Goal: Task Accomplishment & Management: Manage account settings

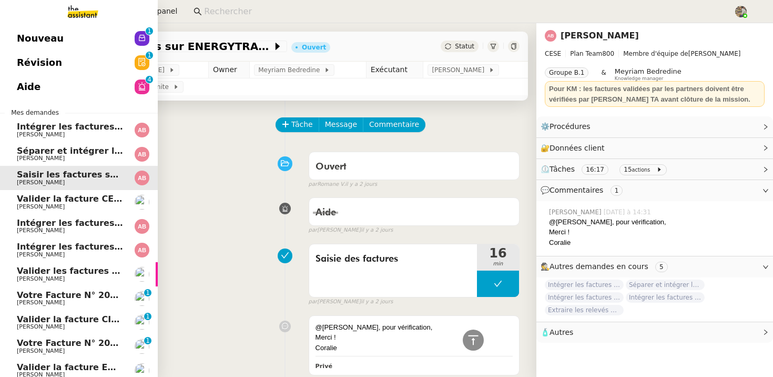
scroll to position [504, 0]
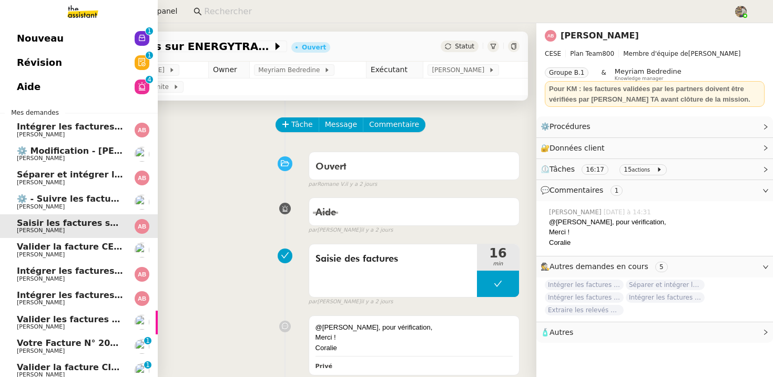
scroll to position [222, 0]
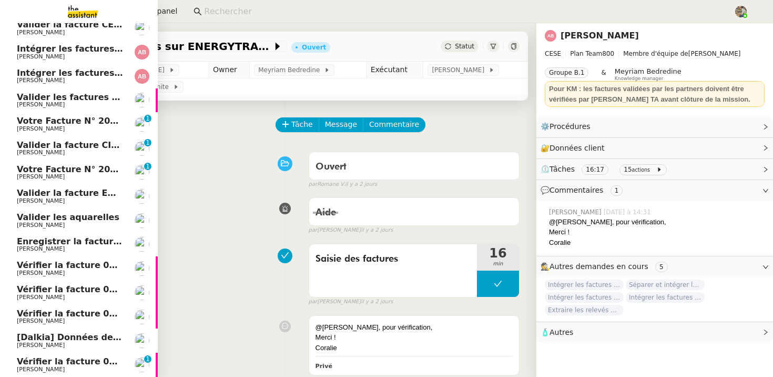
click at [76, 360] on span "Vérifier la facture 0001 R XFMBZ2" at bounding box center [97, 361] width 161 height 10
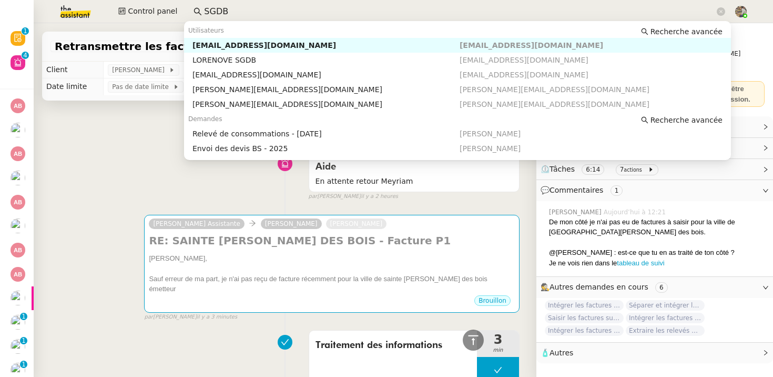
scroll to position [15, 0]
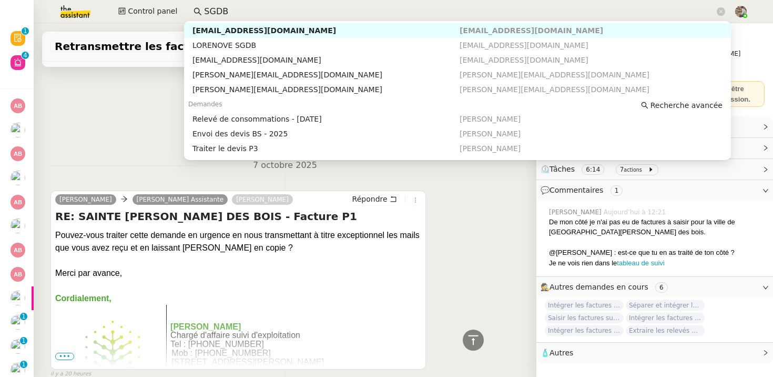
click at [243, 8] on input "SGDB" at bounding box center [459, 12] width 511 height 14
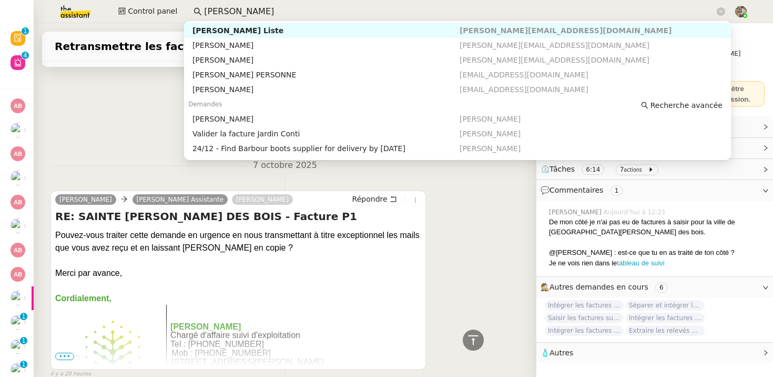
scroll to position [504, 0]
click at [222, 28] on div "[PERSON_NAME] Liste" at bounding box center [325, 30] width 267 height 9
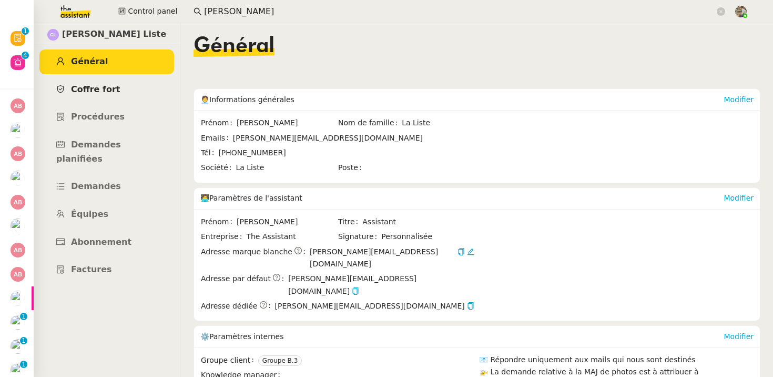
click at [116, 84] on link "Coffre fort" at bounding box center [106, 89] width 135 height 25
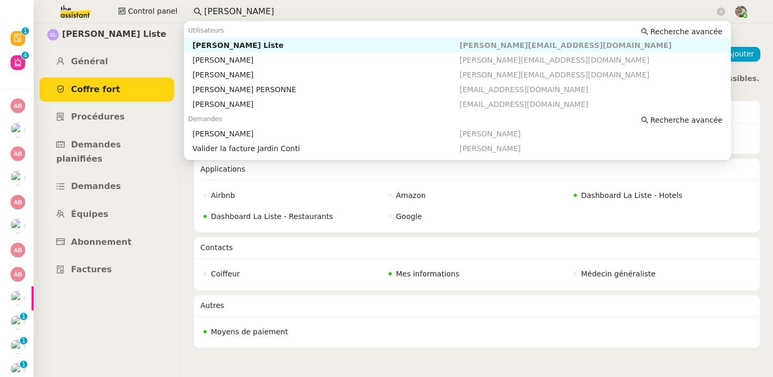
drag, startPoint x: 227, startPoint y: 12, endPoint x: 279, endPoint y: 12, distance: 52.6
click at [279, 12] on input "[PERSON_NAME]" at bounding box center [459, 12] width 511 height 14
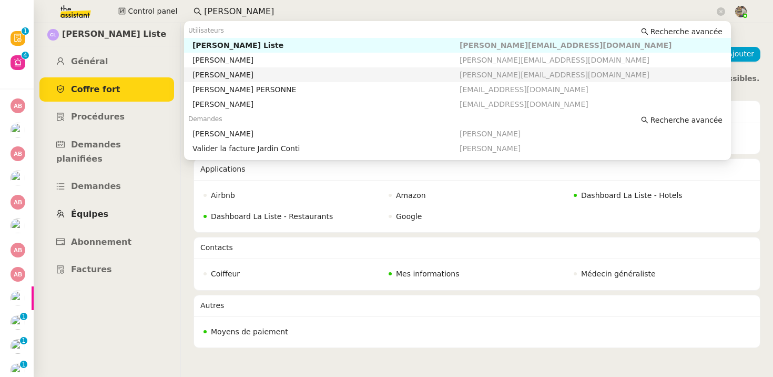
click at [91, 209] on span "Équipes" at bounding box center [89, 214] width 37 height 10
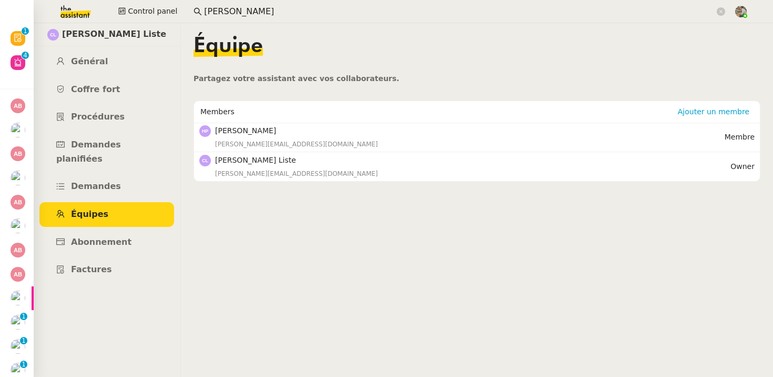
click at [321, 246] on nz-content "Équipe Partagez votre assistant avec vos collaborateurs. Members Ajouter un mem…" at bounding box center [477, 199] width 567 height 353
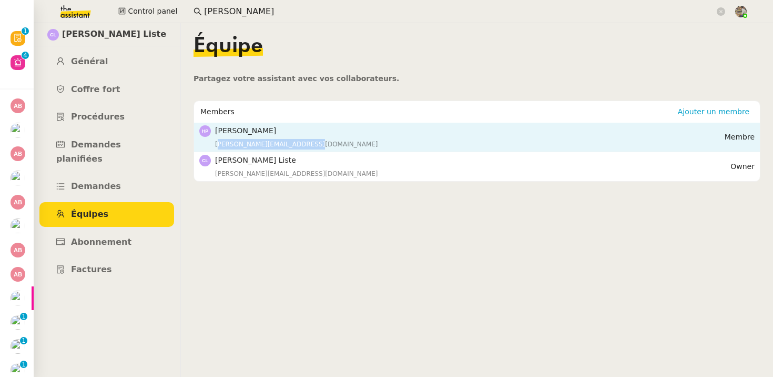
copy div "[PERSON_NAME][EMAIL_ADDRESS][DOMAIN_NAME]"
drag, startPoint x: 304, startPoint y: 143, endPoint x: 213, endPoint y: 143, distance: 91.5
click at [213, 143] on nz-list-item-meta "[PERSON_NAME] [PERSON_NAME][EMAIL_ADDRESS][DOMAIN_NAME]" at bounding box center [461, 137] width 525 height 25
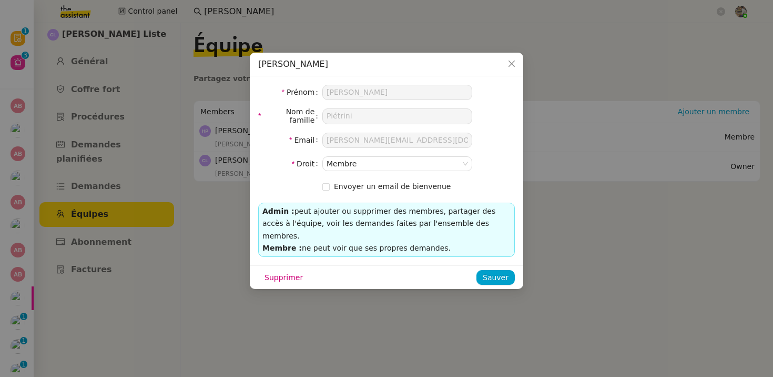
click at [210, 9] on nz-modal-container "[PERSON_NAME] Prénom [PERSON_NAME] de famille [PERSON_NAME] Email [PERSON_NAME]…" at bounding box center [386, 188] width 773 height 377
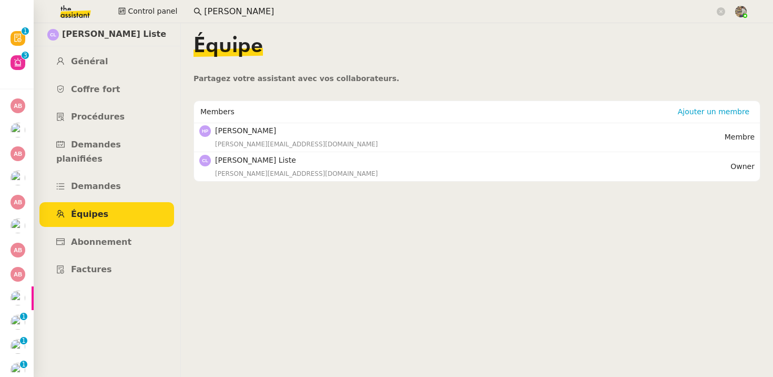
click at [210, 9] on nz-modal-container "[PERSON_NAME] Prénom [PERSON_NAME] de famille [PERSON_NAME] Email [PERSON_NAME]…" at bounding box center [386, 188] width 773 height 377
click at [210, 9] on input "[PERSON_NAME]" at bounding box center [459, 12] width 511 height 14
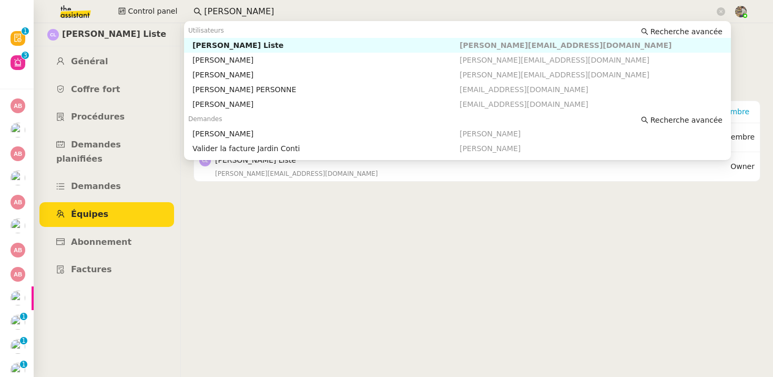
click at [210, 9] on input "[PERSON_NAME]" at bounding box center [459, 12] width 511 height 14
paste input "[PERSON_NAME][EMAIL_ADDRESS][DOMAIN_NAME]"
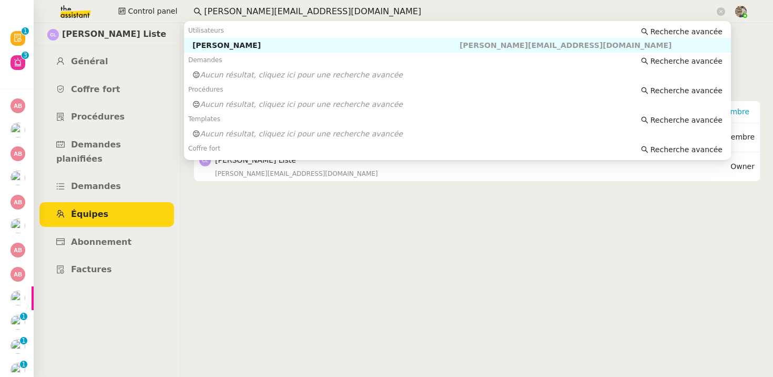
click at [228, 44] on div "[PERSON_NAME]" at bounding box center [325, 44] width 267 height 9
type input "[PERSON_NAME][EMAIL_ADDRESS][DOMAIN_NAME]"
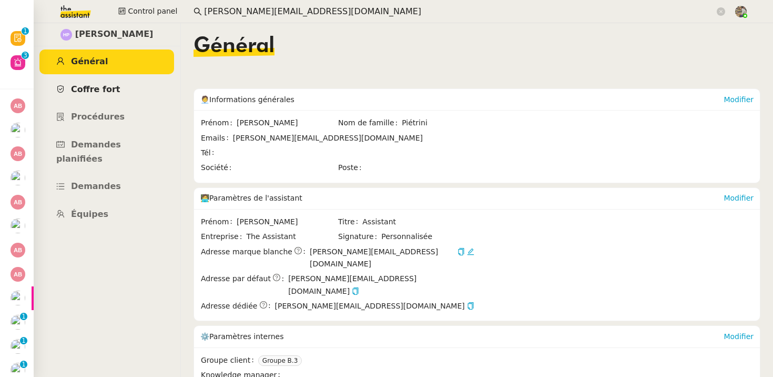
click at [114, 83] on link "Coffre fort" at bounding box center [106, 89] width 135 height 25
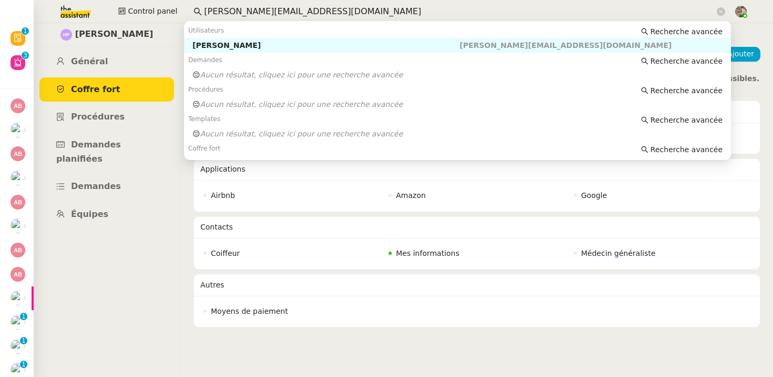
click at [263, 8] on input "[PERSON_NAME][EMAIL_ADDRESS][DOMAIN_NAME]" at bounding box center [459, 12] width 511 height 14
click at [138, 227] on div "[PERSON_NAME] Général [PERSON_NAME] fort Procédures Demandes planifiées Demande…" at bounding box center [106, 199] width 147 height 353
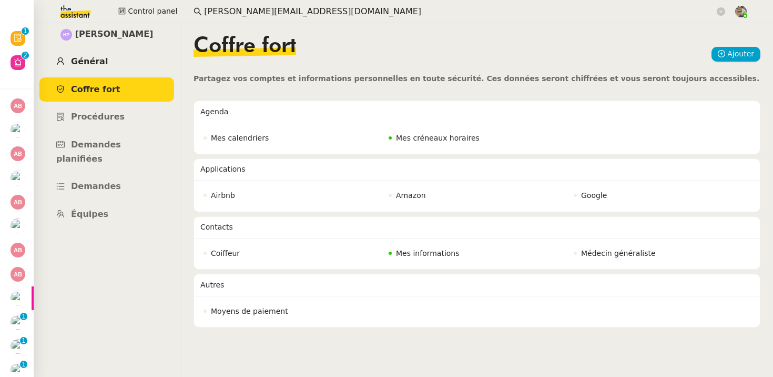
click at [80, 59] on span "Général" at bounding box center [89, 61] width 37 height 10
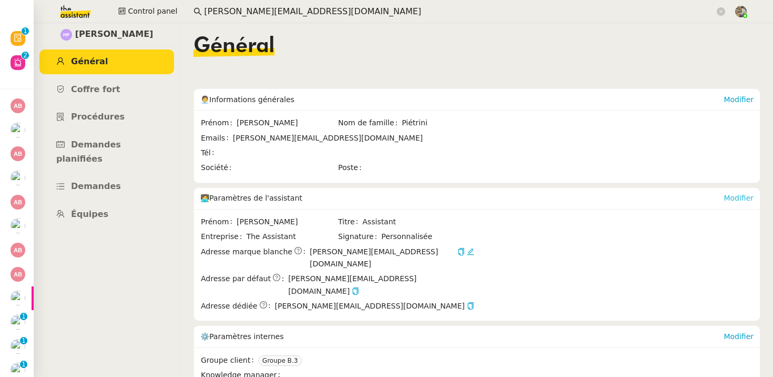
click at [740, 195] on link "Modifier" at bounding box center [739, 198] width 30 height 8
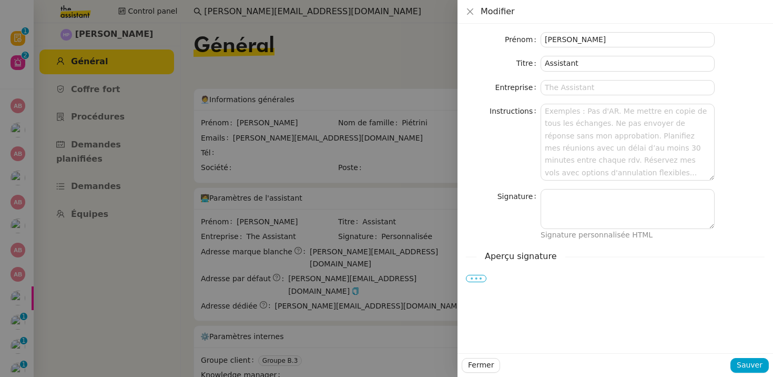
click at [476, 278] on label "•••" at bounding box center [476, 277] width 21 height 7
click at [0, 0] on input "•••" at bounding box center [0, 0] width 0 height 0
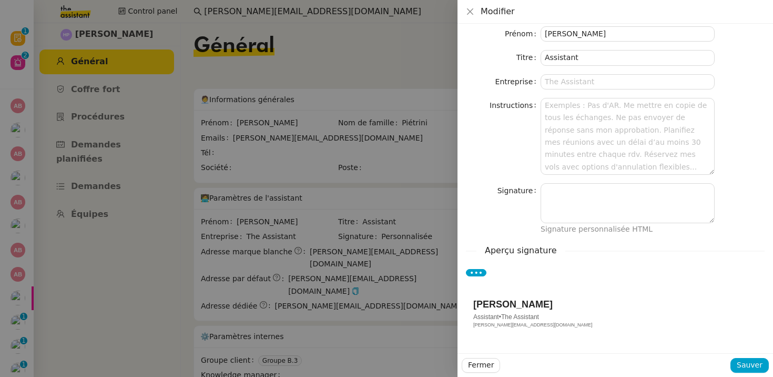
click at [300, 248] on div at bounding box center [386, 188] width 773 height 377
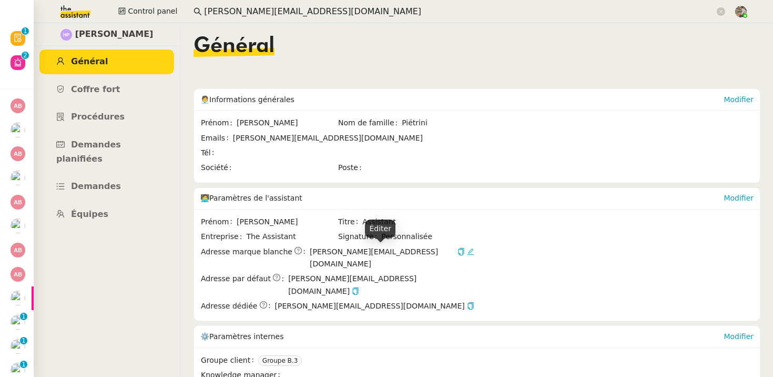
click at [467, 253] on icon at bounding box center [470, 251] width 7 height 7
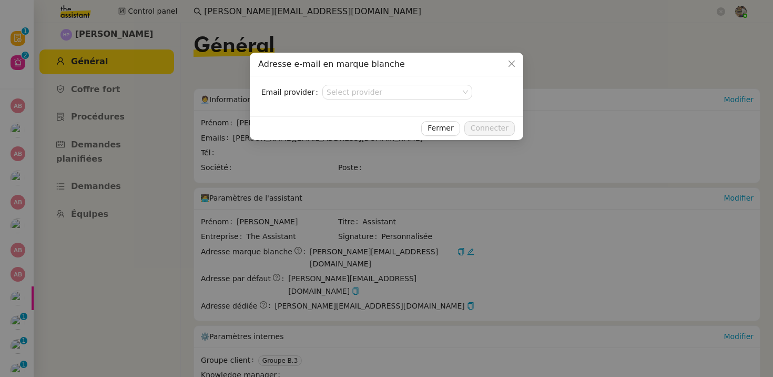
click at [432, 100] on nz-skeleton "Email provider Select provider" at bounding box center [386, 96] width 257 height 23
click at [440, 93] on input at bounding box center [394, 92] width 134 height 14
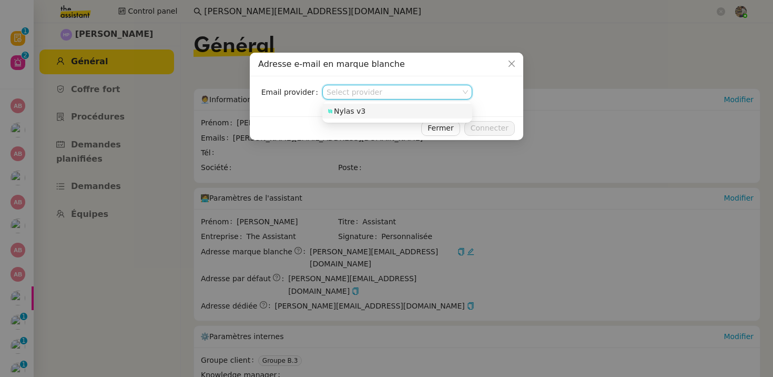
click at [414, 106] on nz-option-item "Nylas v3" at bounding box center [397, 111] width 150 height 15
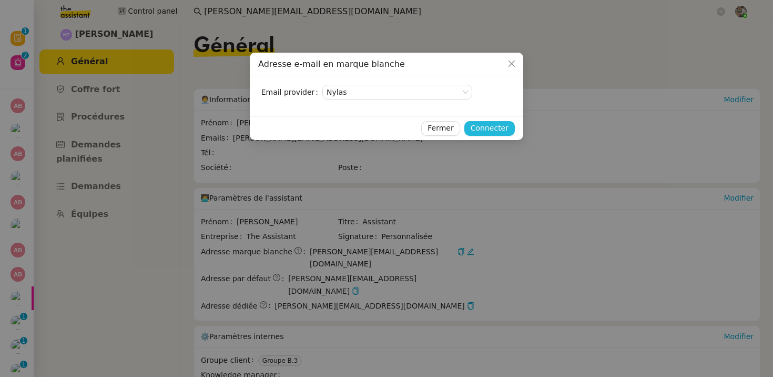
click at [482, 126] on span "Connecter" at bounding box center [490, 128] width 38 height 12
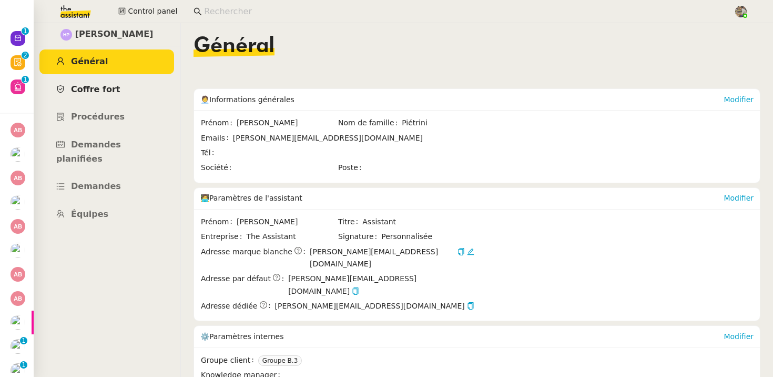
click at [100, 87] on span "Coffre fort" at bounding box center [95, 89] width 49 height 10
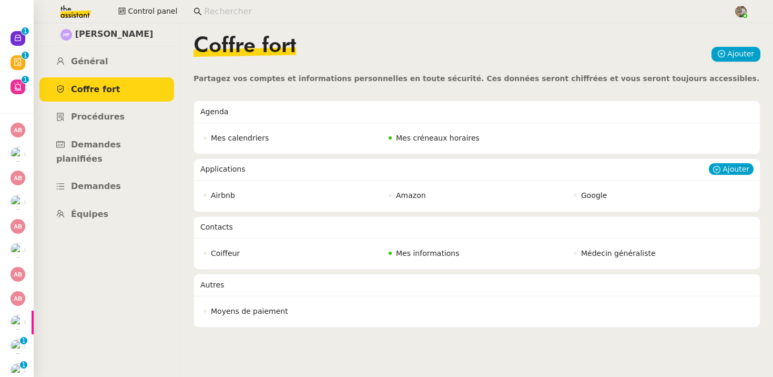
click at [579, 199] on nz-badge "Google" at bounding box center [590, 195] width 33 height 12
click at [728, 171] on span "Ajouter" at bounding box center [736, 169] width 27 height 11
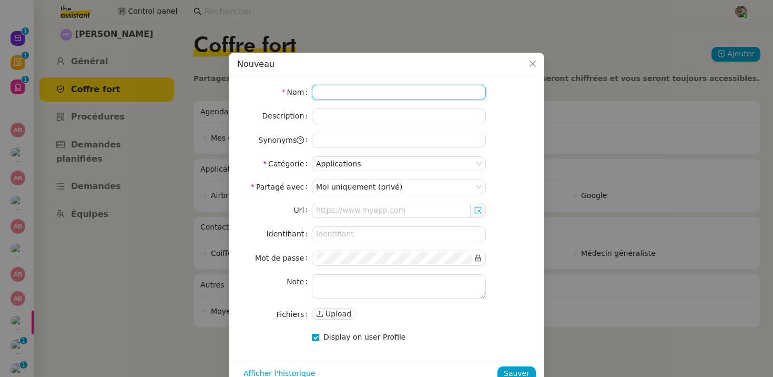
click at [418, 86] on input at bounding box center [399, 92] width 174 height 15
type input "Compte Gmail Alfred"
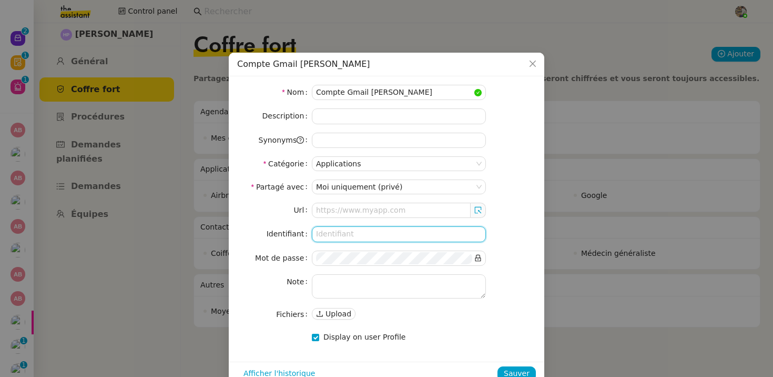
click at [357, 233] on input at bounding box center [399, 233] width 174 height 15
type input "[PERSON_NAME][EMAIL_ADDRESS][DOMAIN_NAME]"
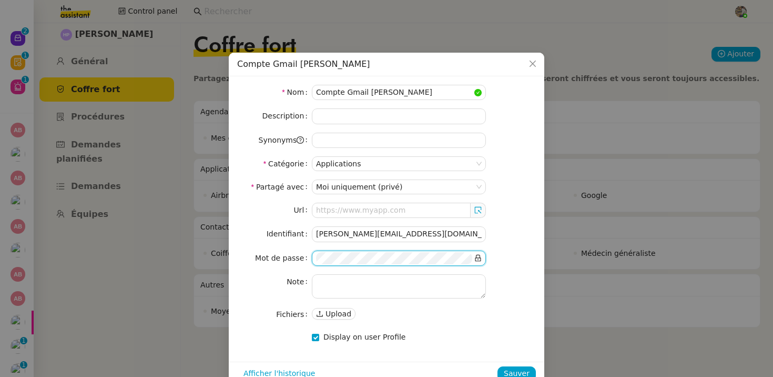
click at [264, 231] on nz-form-label "Identifiant" at bounding box center [274, 233] width 75 height 15
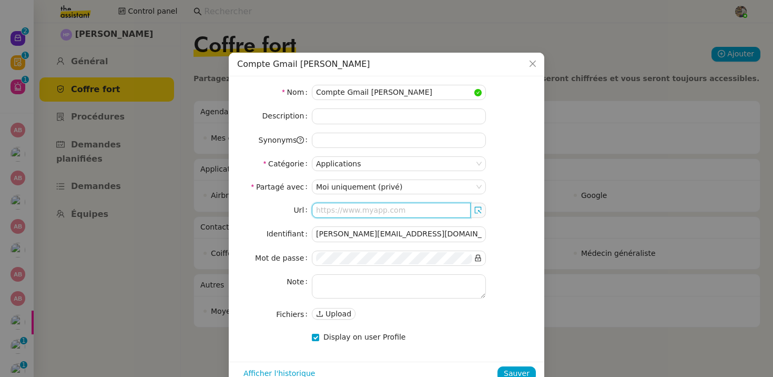
click at [383, 211] on input "text" at bounding box center [391, 209] width 159 height 15
paste input "https://mail.google.com/mail/u/1/#inbox"
drag, startPoint x: 399, startPoint y: 208, endPoint x: 570, endPoint y: 208, distance: 170.9
click at [566, 208] on nz-modal-container "Compte Gmail Alfred Nom Compte Gmail Alfred Description Synonyms Catégorie Appl…" at bounding box center [386, 188] width 773 height 377
type input "https://mail.google.com/"
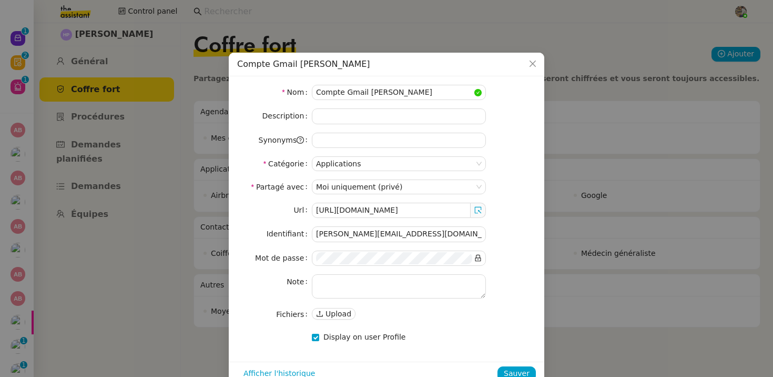
click at [535, 213] on nz-form-item "Url https://mail.google.com/" at bounding box center [386, 209] width 299 height 15
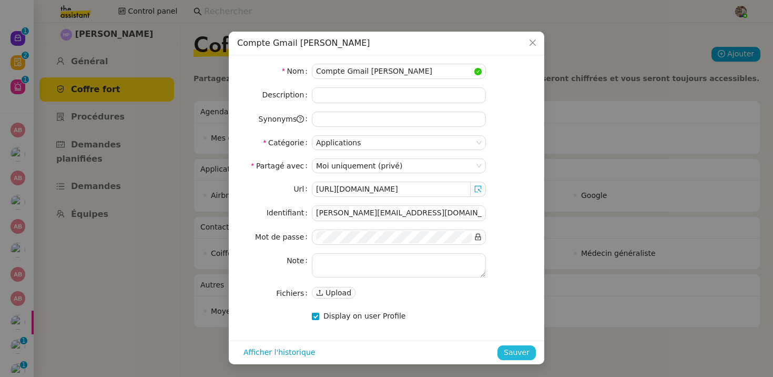
click at [513, 345] on button "Sauver" at bounding box center [516, 352] width 38 height 15
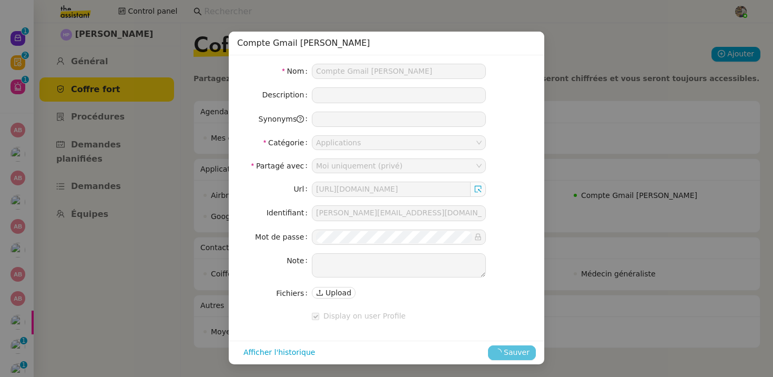
scroll to position [0, 0]
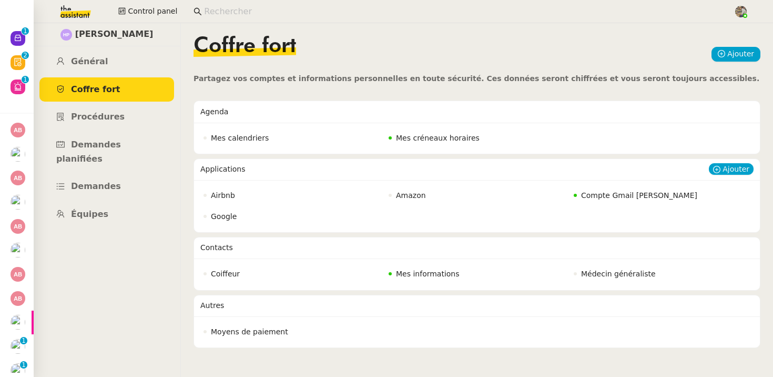
click at [604, 193] on span "Compte Gmail Alfred" at bounding box center [639, 195] width 116 height 8
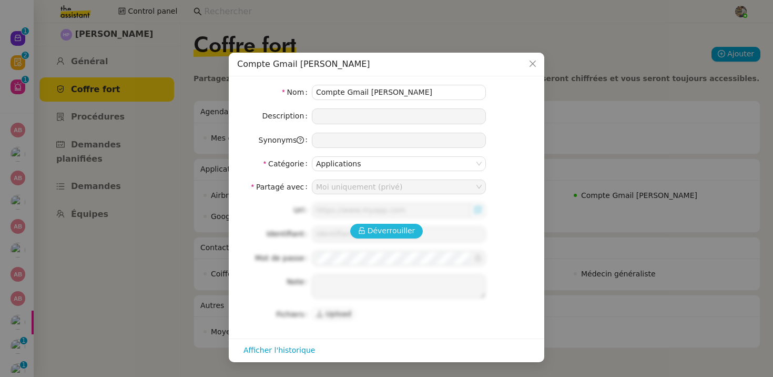
click at [369, 229] on span "Déverrouiller" at bounding box center [392, 231] width 48 height 12
type input "https://mail.google.com/"
type input "[PERSON_NAME][EMAIL_ADDRESS][DOMAIN_NAME]"
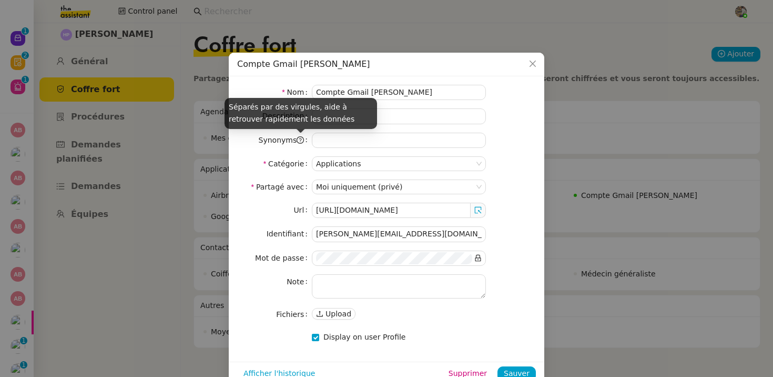
click at [302, 140] on icon at bounding box center [300, 139] width 7 height 7
click at [312, 140] on input "Synonyms" at bounding box center [399, 140] width 174 height 15
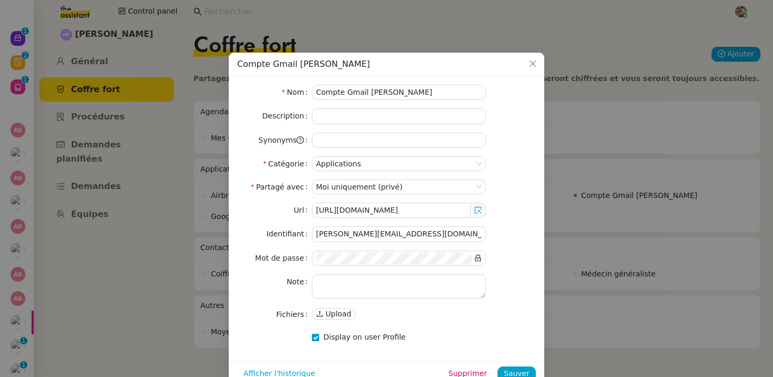
click at [269, 152] on form "Nom Compte Gmail Alfred Description Synonyms Catégorie Applications Partagé ave…" at bounding box center [386, 215] width 299 height 260
click at [594, 285] on nz-modal-container "Compte Gmail Alfred Nom Compte Gmail Alfred Description Synonyms Catégorie Appl…" at bounding box center [386, 188] width 773 height 377
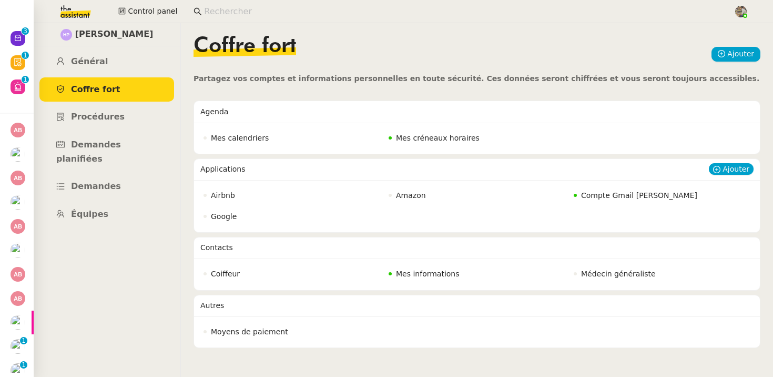
click at [405, 195] on span "Amazon" at bounding box center [411, 195] width 30 height 8
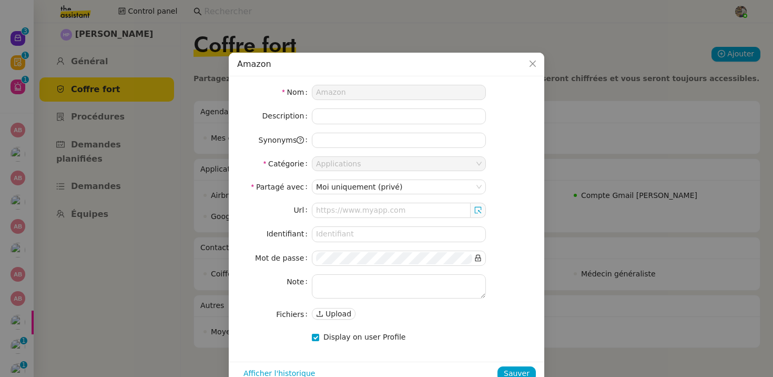
click at [598, 215] on nz-modal-container "Amazon Nom Amazon Description Synonyms Catégorie Applications Partagé avec Moi …" at bounding box center [386, 188] width 773 height 377
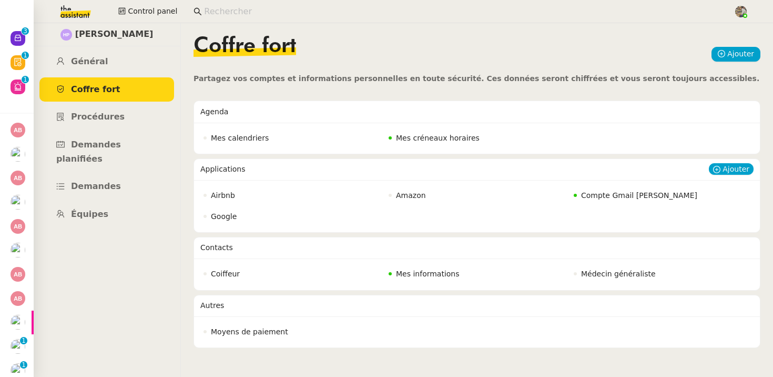
click at [604, 198] on span "Compte Gmail Alfred" at bounding box center [639, 195] width 116 height 8
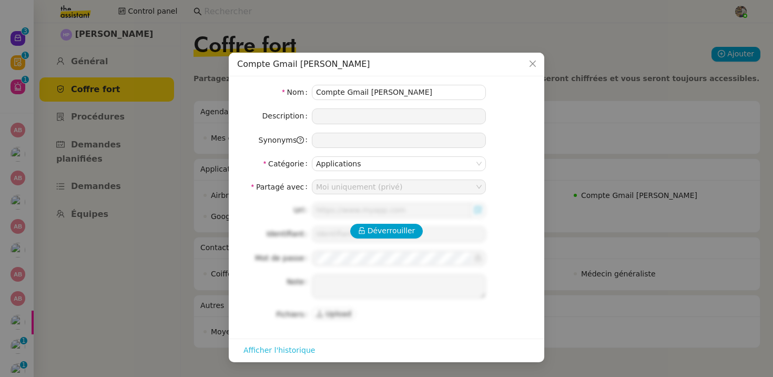
click at [293, 351] on span "Afficher l'historique" at bounding box center [279, 350] width 72 height 12
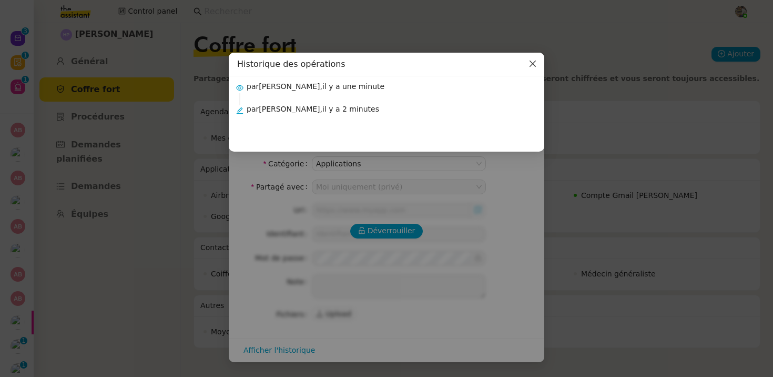
click at [525, 64] on span "Close" at bounding box center [532, 64] width 23 height 23
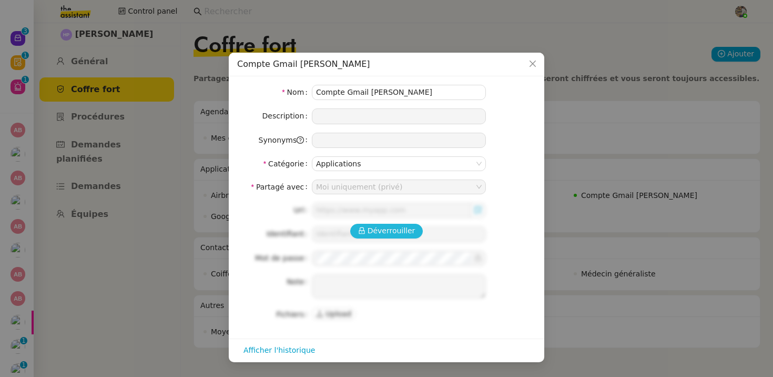
click at [394, 228] on span "Déverrouiller" at bounding box center [392, 231] width 48 height 12
type input "https://mail.google.com/"
type input "[PERSON_NAME][EMAIL_ADDRESS][DOMAIN_NAME]"
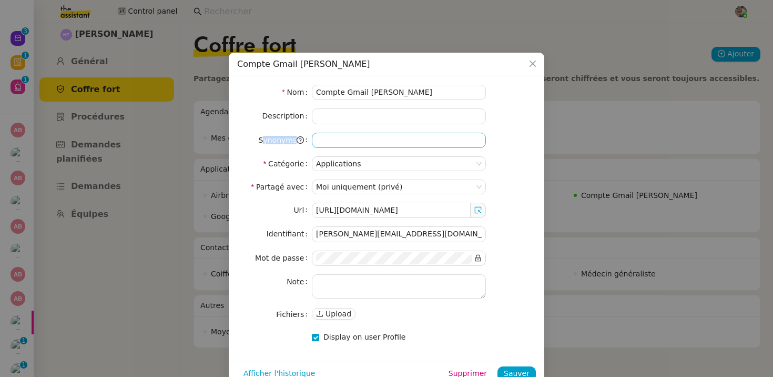
drag, startPoint x: 303, startPoint y: 137, endPoint x: 343, endPoint y: 137, distance: 40.5
click at [343, 137] on nz-form-item "Synonyms" at bounding box center [386, 140] width 299 height 15
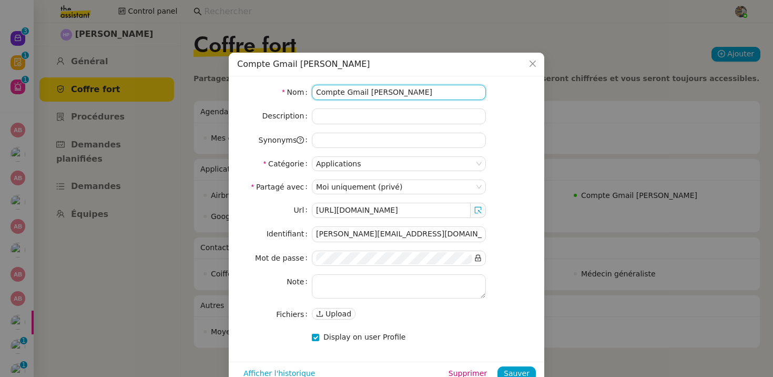
click at [344, 95] on input "Compte Gmail Alfred" at bounding box center [399, 92] width 174 height 15
click at [230, 131] on div "Nom Compte Gmail Alfred Description Synonyms Catégorie Applications Partagé ave…" at bounding box center [387, 218] width 316 height 285
click at [351, 103] on form "Nom Compte Gmail Alfred Description Synonyms Catégorie Applications Partagé ave…" at bounding box center [386, 215] width 299 height 260
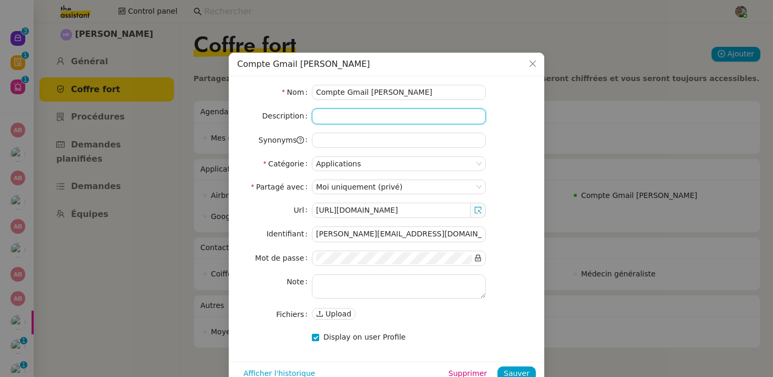
click at [335, 120] on input at bounding box center [399, 115] width 174 height 15
paste input "Compte Gmail Alfred"
type input "Compte Gmail Alfred"
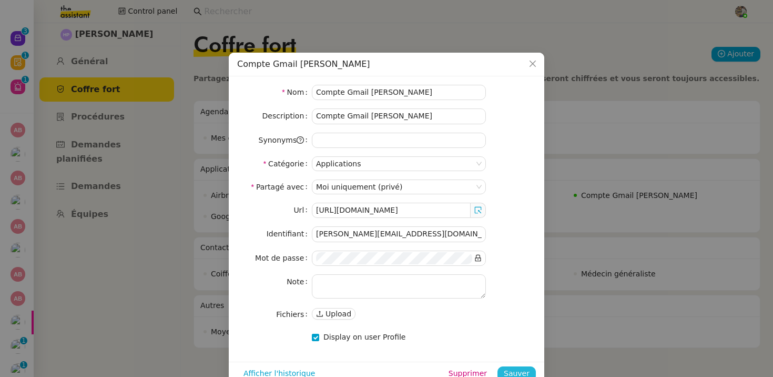
click at [514, 368] on span "Sauver" at bounding box center [517, 373] width 26 height 12
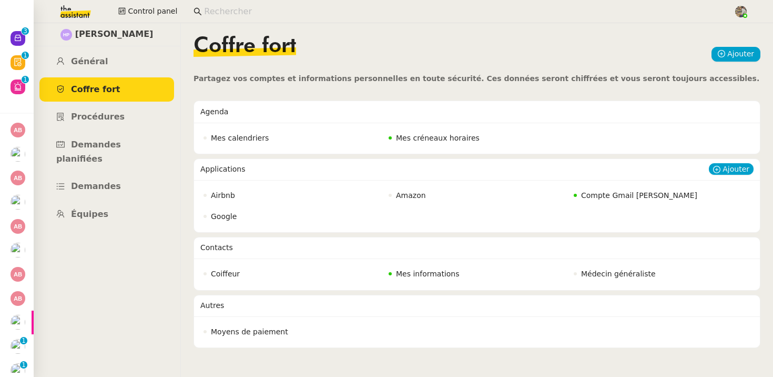
click at [623, 196] on span "Compte Gmail Alfred" at bounding box center [639, 195] width 116 height 8
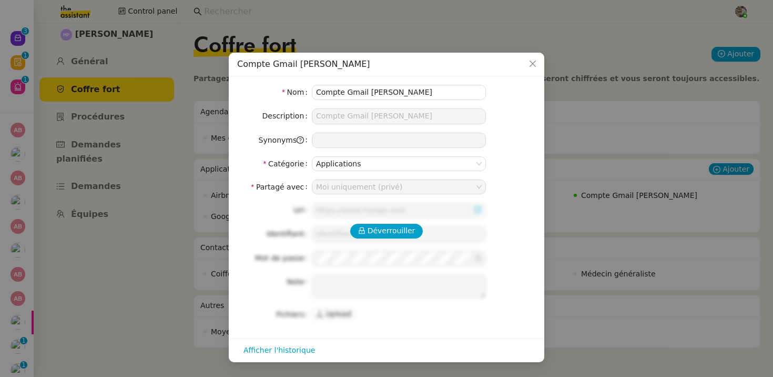
click at [623, 196] on nz-modal-container "Compte Gmail Alfred Nom Compte Gmail Alfred Description Compte Gmail Alfred Syn…" at bounding box center [386, 188] width 773 height 377
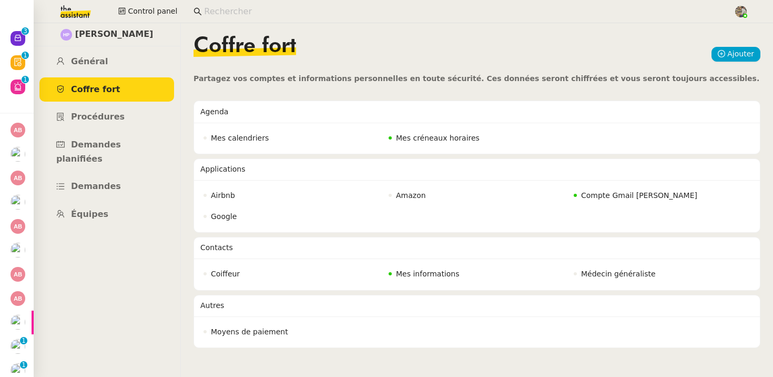
click at [623, 196] on span "Compte Gmail Alfred" at bounding box center [639, 195] width 116 height 8
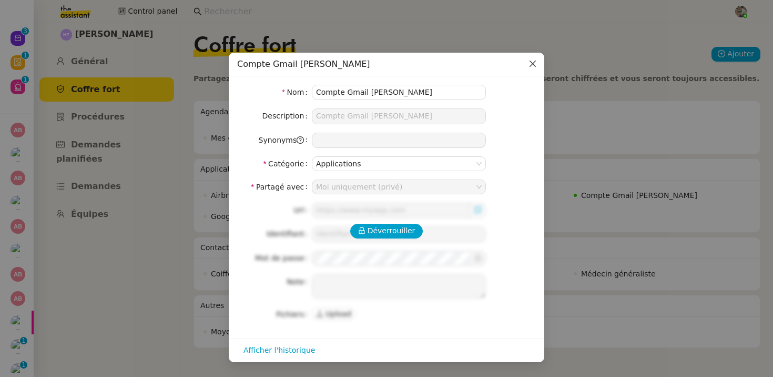
click at [528, 70] on span "Close" at bounding box center [532, 64] width 23 height 23
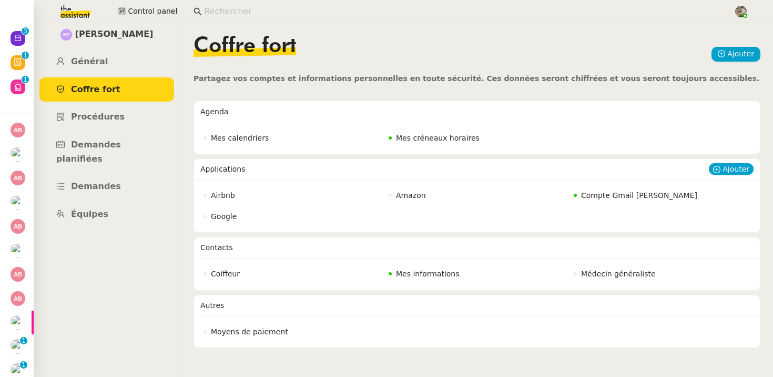
click at [633, 198] on span "Compte Gmail Alfred" at bounding box center [639, 195] width 116 height 8
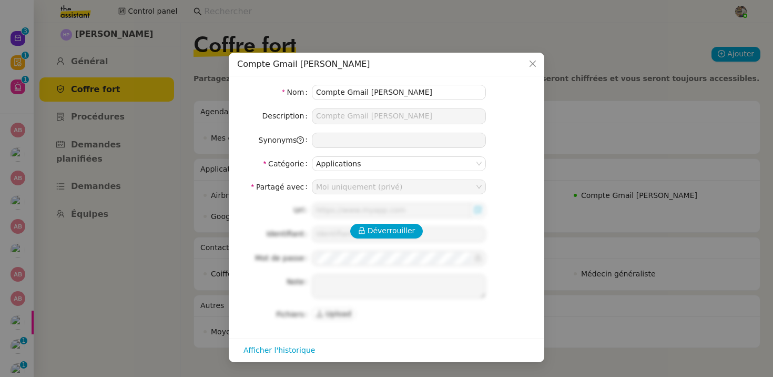
click at [628, 252] on nz-modal-container "Compte Gmail Alfred Nom Compte Gmail Alfred Description Compte Gmail Alfred Syn…" at bounding box center [386, 188] width 773 height 377
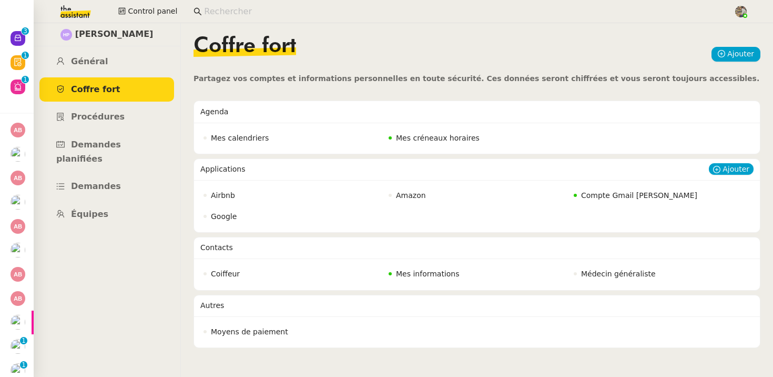
click at [592, 197] on span "Compte Gmail Alfred" at bounding box center [639, 195] width 116 height 8
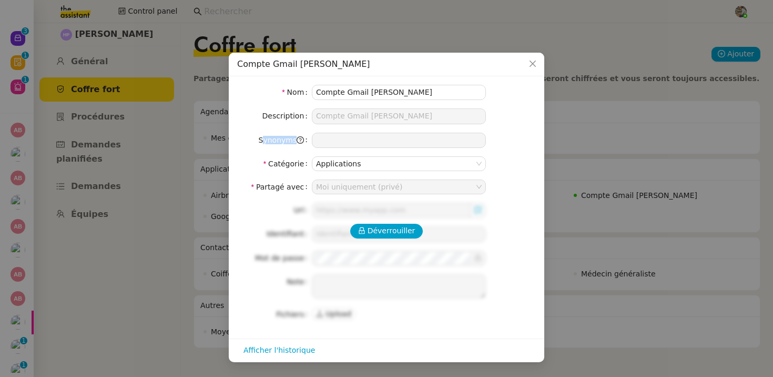
click at [446, 139] on nz-form-item "Synonyms" at bounding box center [386, 140] width 299 height 15
click at [320, 186] on nz-select-item "Moi uniquement (privé)" at bounding box center [399, 187] width 166 height 14
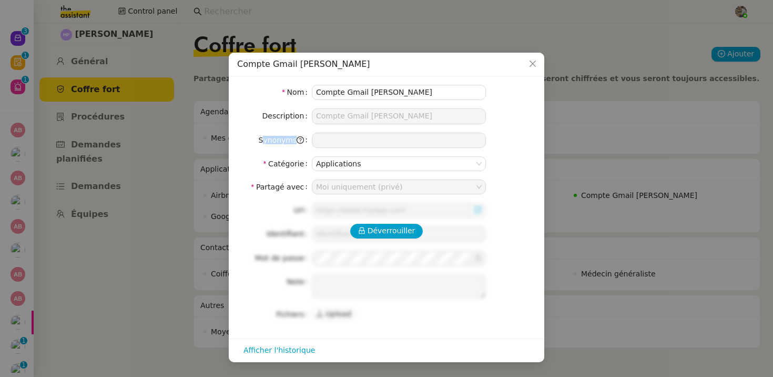
drag, startPoint x: 320, startPoint y: 186, endPoint x: 428, endPoint y: 186, distance: 108.3
click at [428, 186] on nz-select-item "Moi uniquement (privé)" at bounding box center [399, 187] width 166 height 14
click at [390, 232] on span "Déverrouiller" at bounding box center [392, 231] width 48 height 12
type input "https://mail.google.com/"
type input "[PERSON_NAME][EMAIL_ADDRESS][DOMAIN_NAME]"
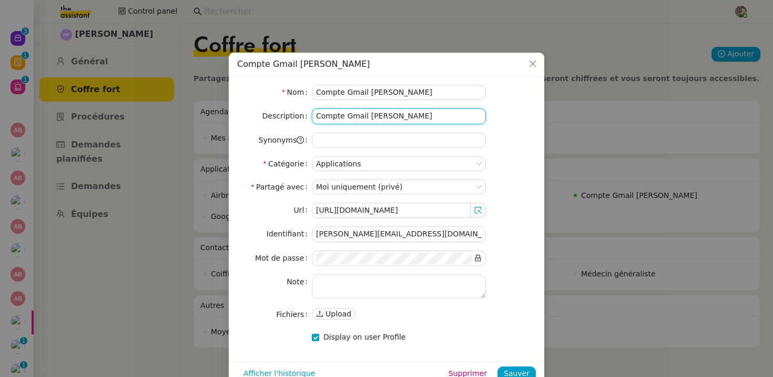
click at [370, 113] on input "Compte Gmail Alfred" at bounding box center [399, 115] width 174 height 15
click at [531, 68] on icon "Close" at bounding box center [532, 63] width 8 height 8
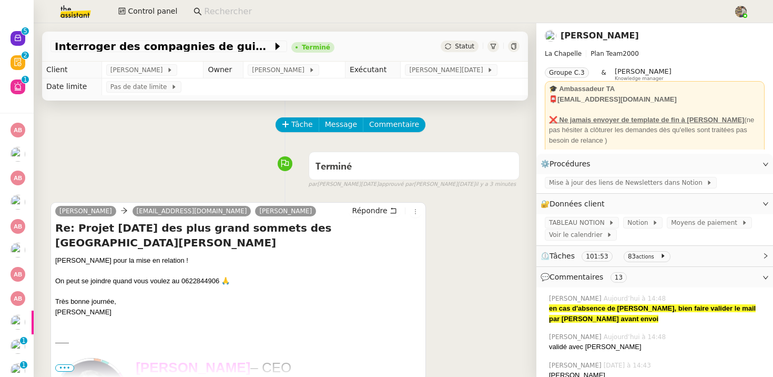
click at [184, 266] on div "[PERSON_NAME] pour la mise en relation ! On peut se joindre quand vous voulez a…" at bounding box center [238, 286] width 366 height 62
click at [184, 266] on div "Merci Camille pour la mise en relation ! On peut se joindre quand vous voulez a…" at bounding box center [238, 286] width 366 height 62
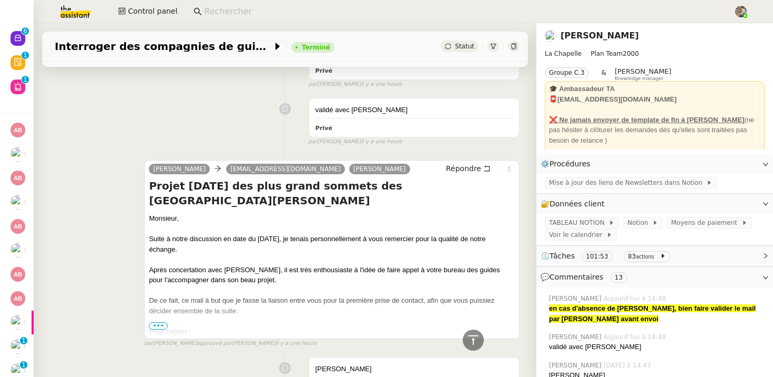
scroll to position [315, 0]
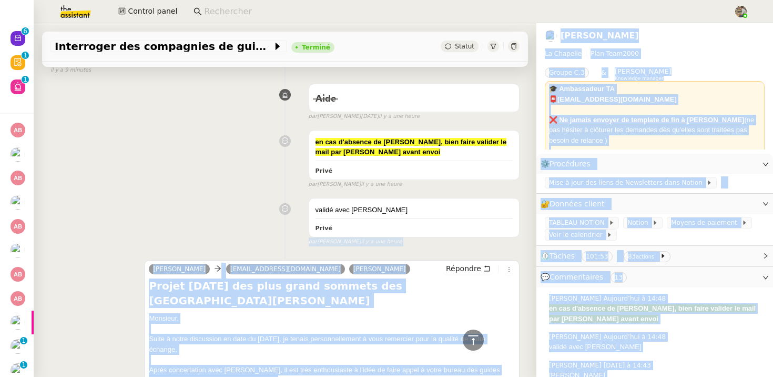
drag, startPoint x: 212, startPoint y: 244, endPoint x: 301, endPoint y: 244, distance: 88.9
click at [301, 244] on body "Nouveau 0 1 2 3 4 5 6 7 8 9 Révision 0 1 2 3 4 5 6 7 8 9 Aide 0 1 2 3 4 5 6 7 8…" at bounding box center [386, 188] width 773 height 377
